Goal: Task Accomplishment & Management: Manage account settings

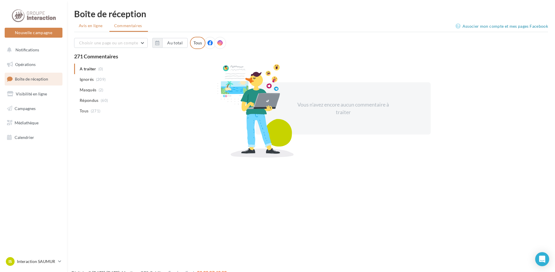
click at [99, 28] on span "Avis en ligne" at bounding box center [91, 26] width 24 height 6
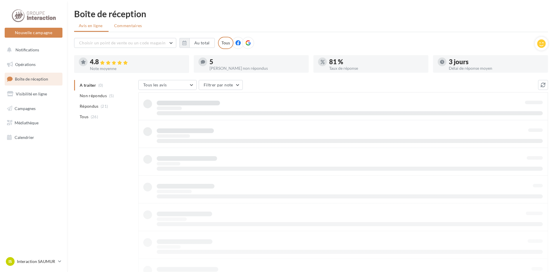
click at [126, 27] on span "Commentaires" at bounding box center [128, 25] width 28 height 5
